Goal: Task Accomplishment & Management: Use online tool/utility

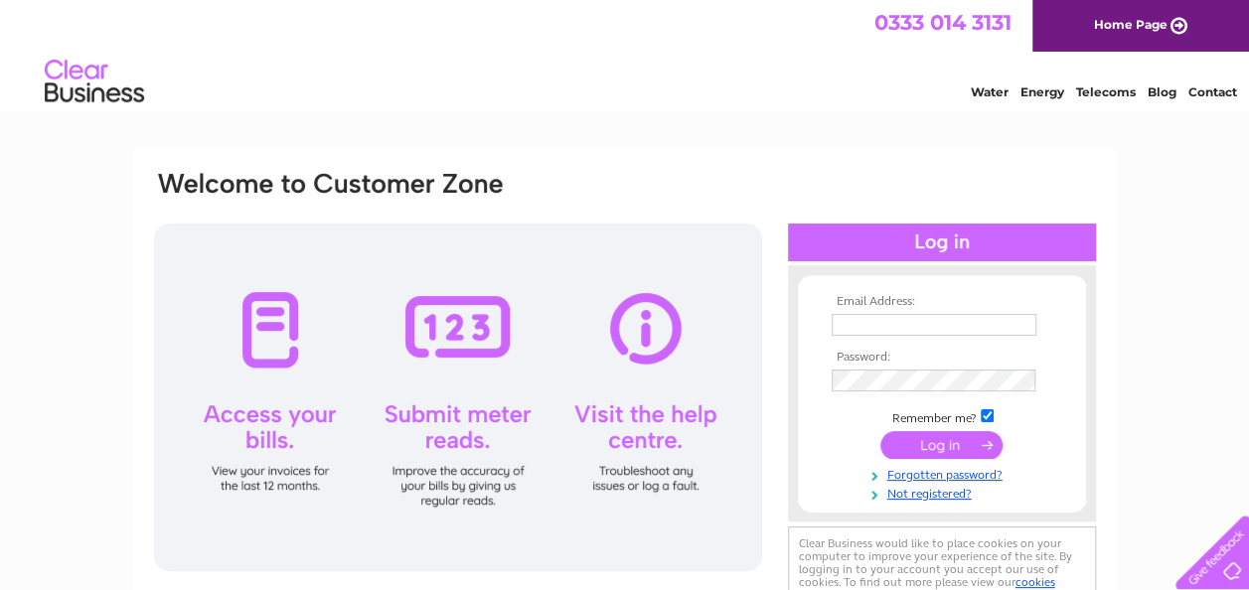
type input "[PERSON_NAME][EMAIL_ADDRESS][PERSON_NAME][DOMAIN_NAME]"
click at [922, 449] on input "submit" at bounding box center [942, 445] width 122 height 28
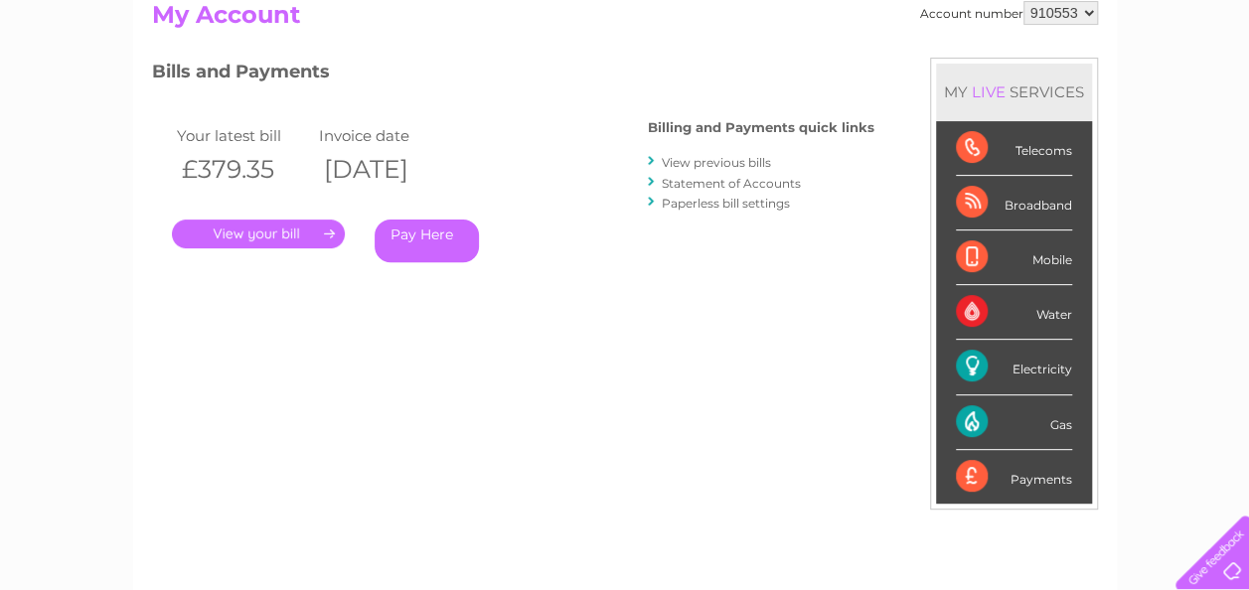
scroll to position [199, 0]
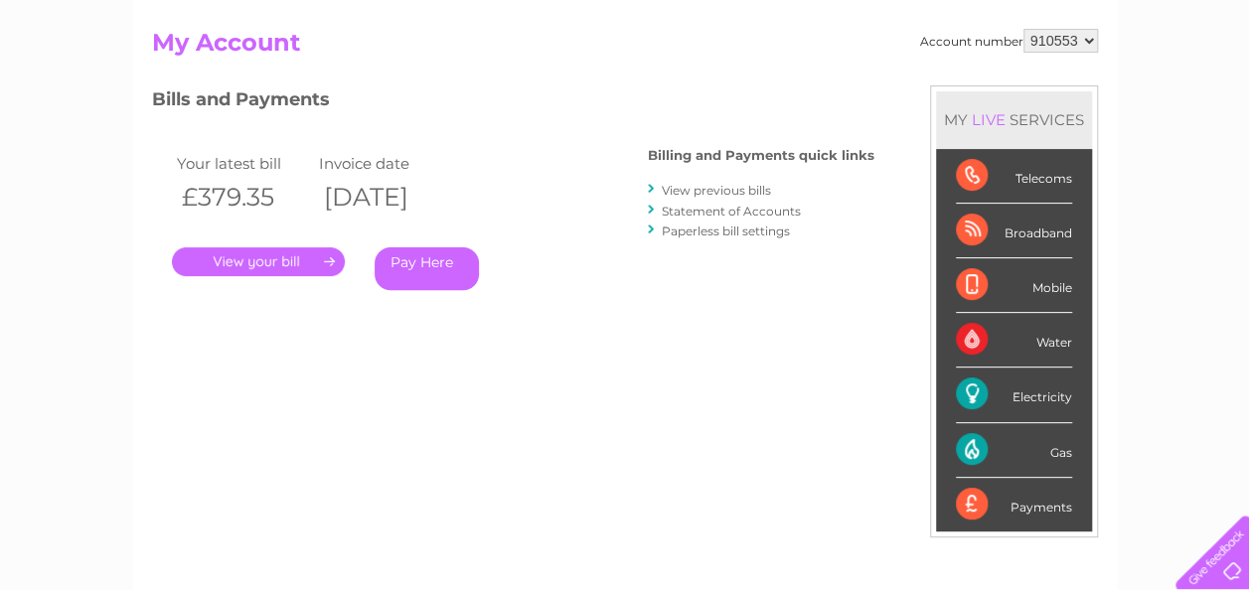
click at [974, 450] on div "Gas" at bounding box center [1014, 450] width 116 height 55
click at [972, 451] on div "Gas" at bounding box center [1014, 450] width 116 height 55
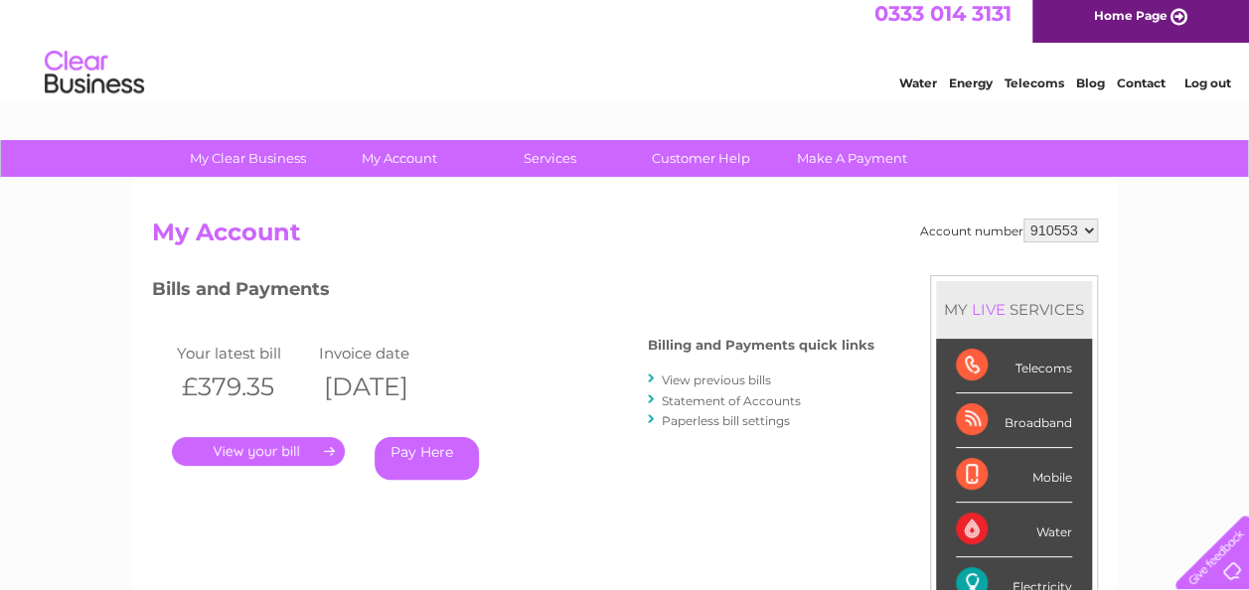
scroll to position [0, 0]
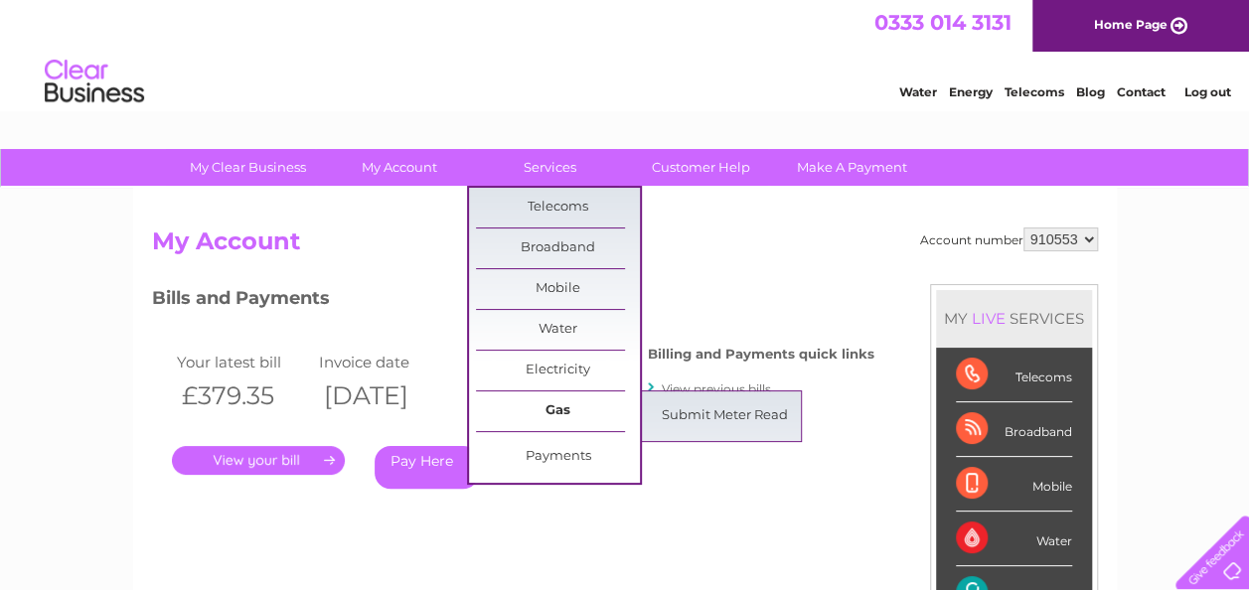
click at [551, 406] on link "Gas" at bounding box center [558, 412] width 164 height 40
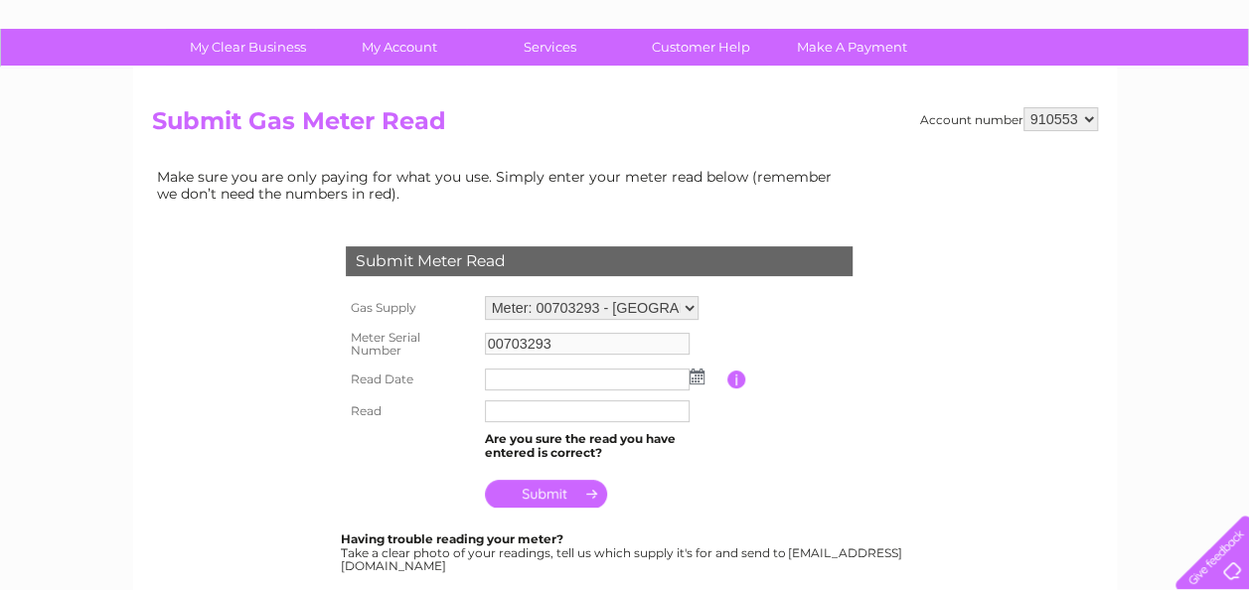
scroll to position [199, 0]
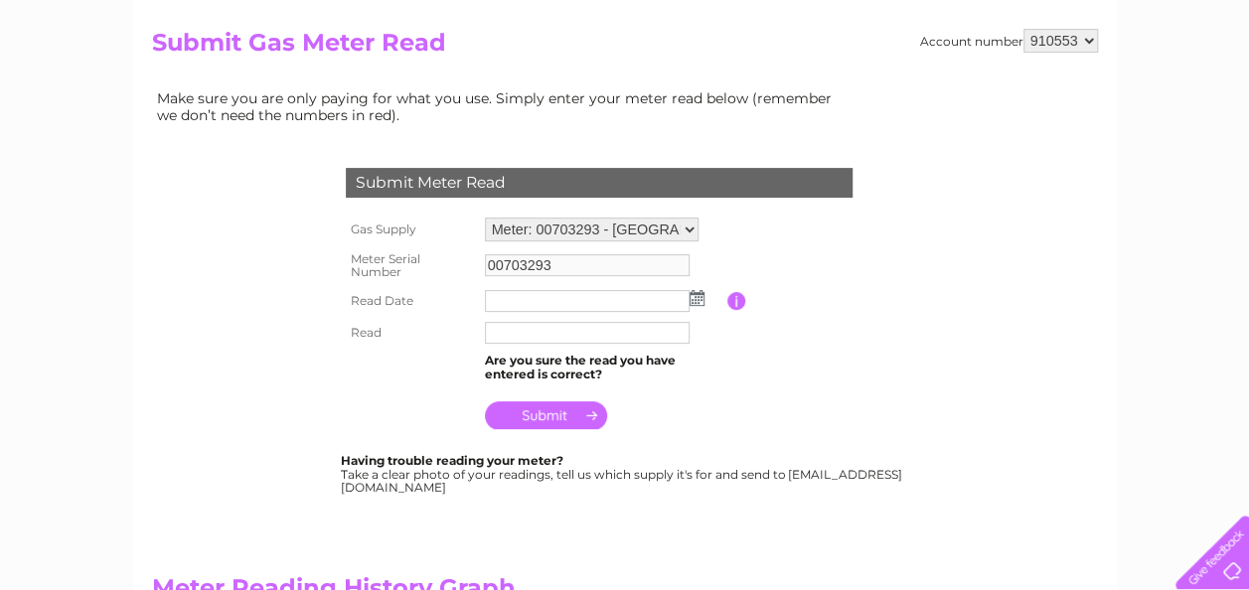
click at [700, 300] on img at bounding box center [697, 298] width 15 height 16
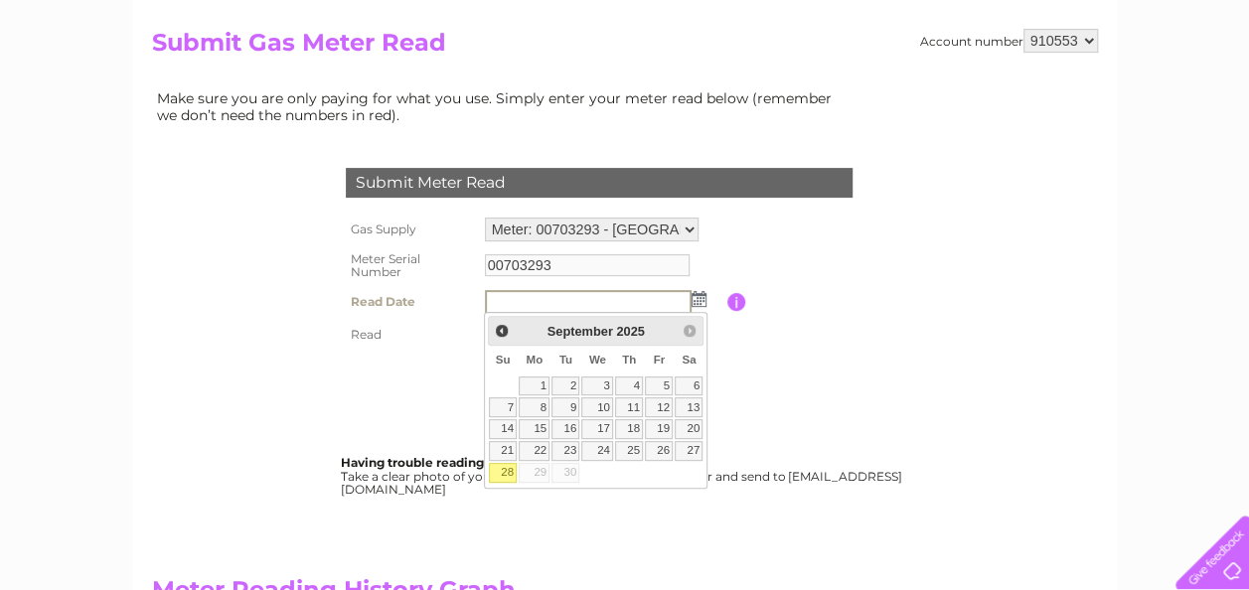
click at [505, 463] on link "28" at bounding box center [503, 473] width 28 height 20
type input "2025/09/28"
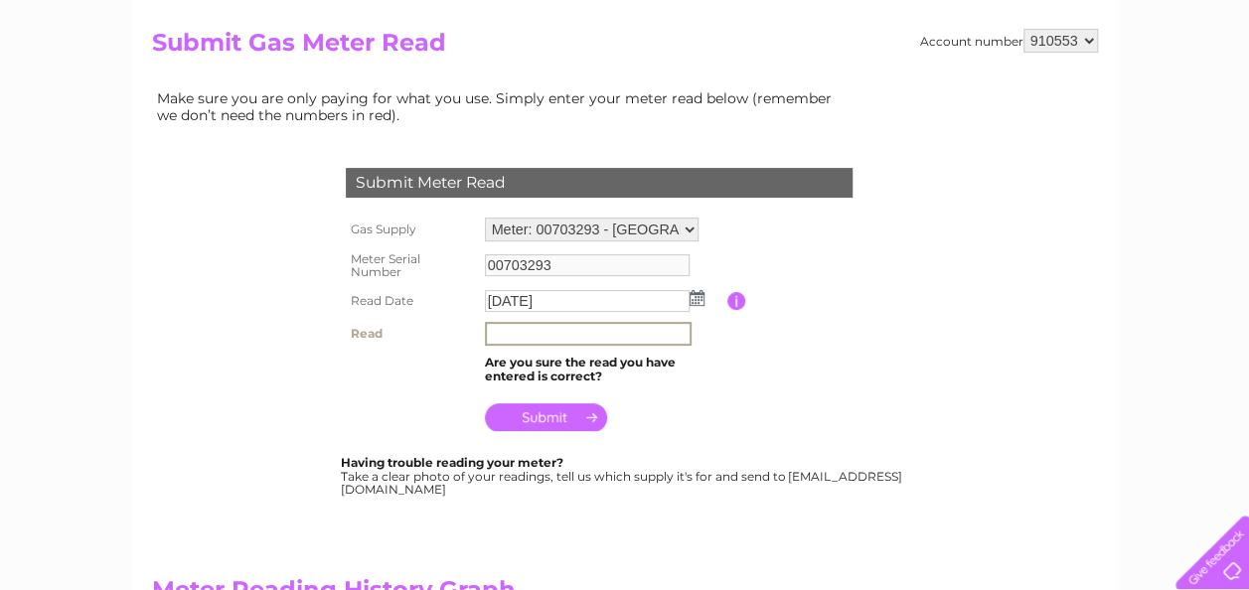
click at [501, 326] on input "text" at bounding box center [588, 334] width 207 height 24
type input "2123"
click at [540, 413] on input "submit" at bounding box center [546, 418] width 122 height 28
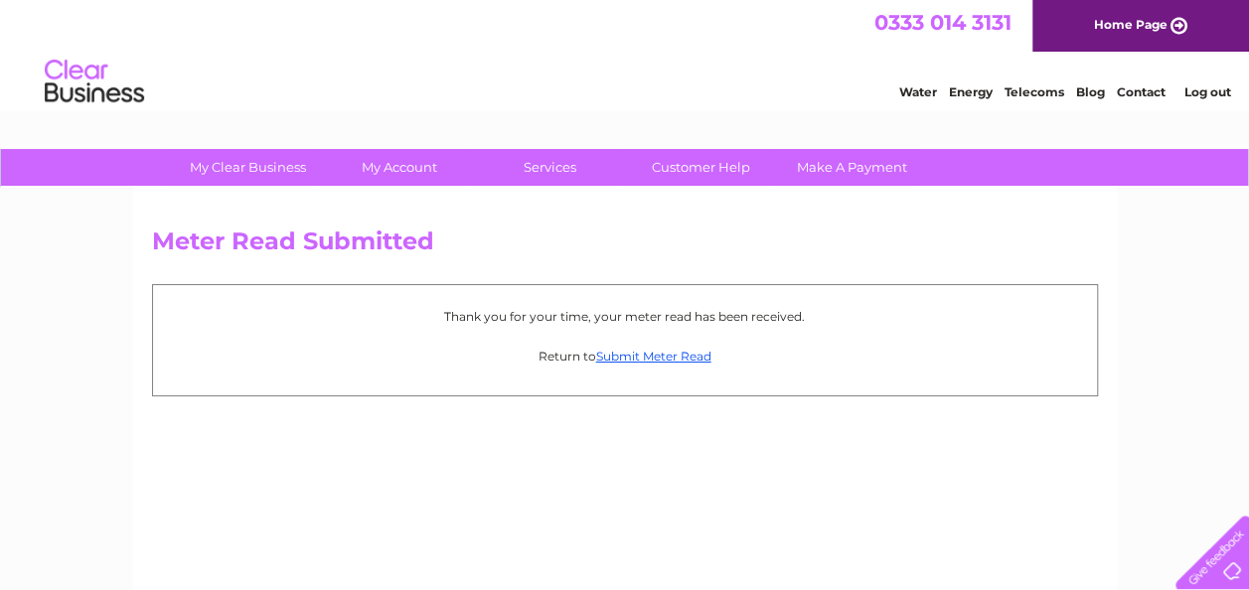
click at [1132, 84] on link "Contact" at bounding box center [1141, 91] width 49 height 15
